Goal: Information Seeking & Learning: Learn about a topic

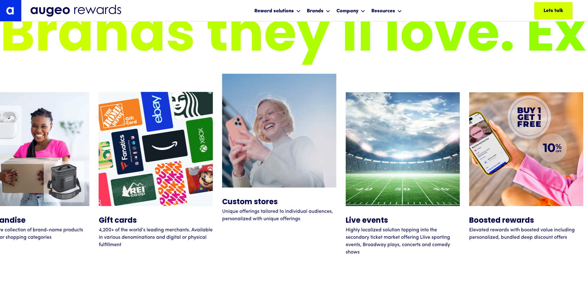
scroll to position [2395, 0]
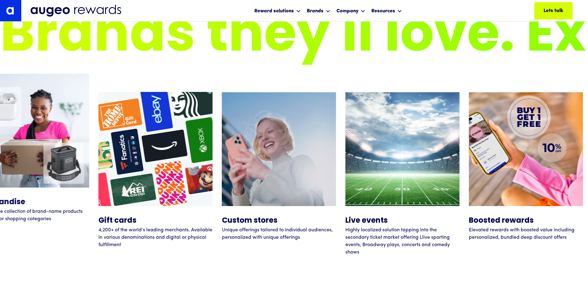
click at [5, 144] on img at bounding box center [32, 131] width 114 height 114
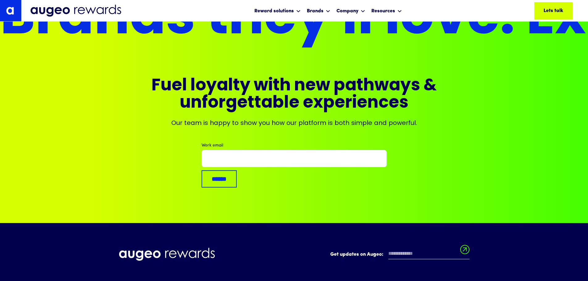
scroll to position [0, 0]
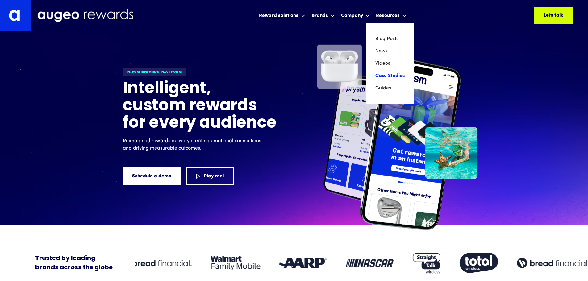
click at [387, 76] on link "Case Studies" at bounding box center [390, 76] width 30 height 12
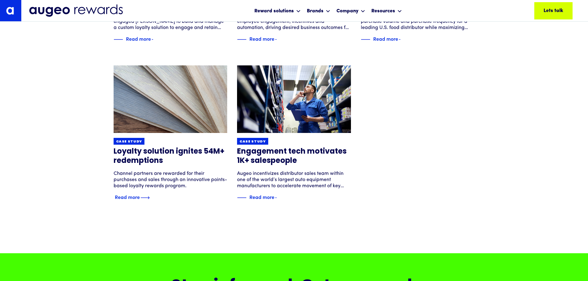
click at [175, 108] on img at bounding box center [170, 99] width 136 height 81
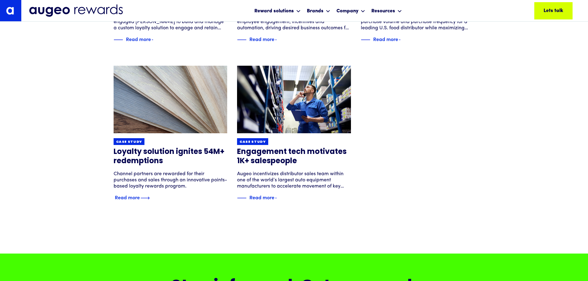
scroll to position [375, 0]
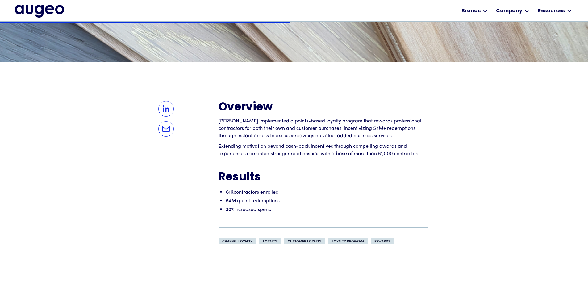
scroll to position [498, 0]
